Goal: Task Accomplishment & Management: Complete application form

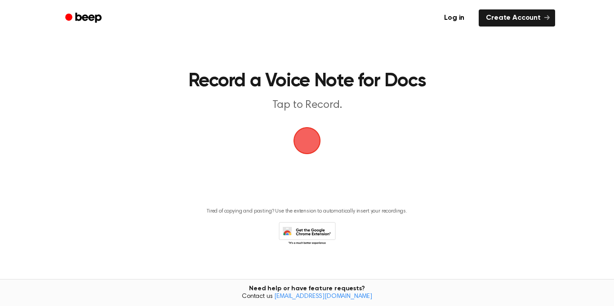
click at [297, 138] on span "button" at bounding box center [307, 140] width 50 height 50
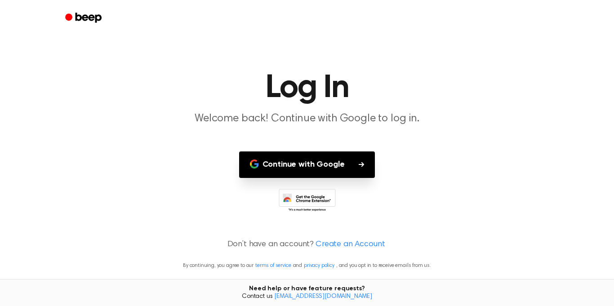
click at [339, 163] on button "Continue with Google" at bounding box center [307, 164] width 136 height 27
click at [151, 40] on main "Log In Welcome back! Continue with Google to log in. Continue with Google Don’t…" at bounding box center [307, 153] width 614 height 306
click at [309, 203] on icon at bounding box center [307, 201] width 57 height 25
click at [342, 241] on link "Create an Account" at bounding box center [349, 245] width 69 height 12
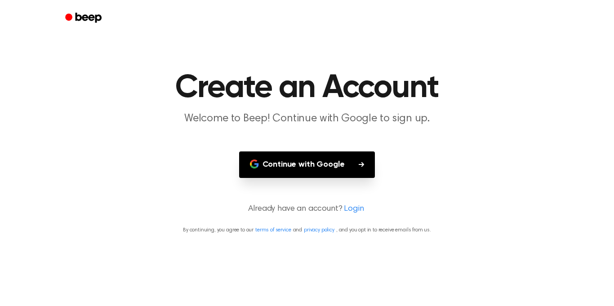
click at [351, 166] on button "Continue with Google" at bounding box center [307, 164] width 136 height 27
click at [358, 212] on link "Login" at bounding box center [354, 209] width 20 height 12
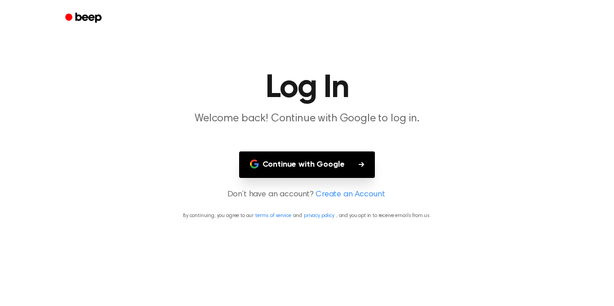
click at [361, 193] on link "Create an Account" at bounding box center [349, 195] width 69 height 12
